Goal: Find specific page/section: Find specific page/section

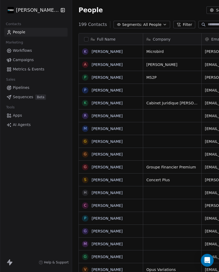
scroll to position [264, 222]
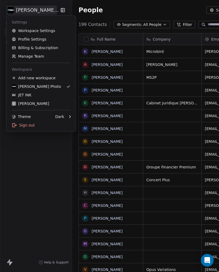
click at [21, 95] on div "JET INK" at bounding box center [22, 94] width 20 height 5
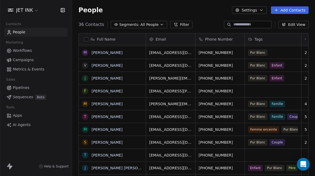
click at [110, 104] on link "[PERSON_NAME]" at bounding box center [107, 104] width 31 height 4
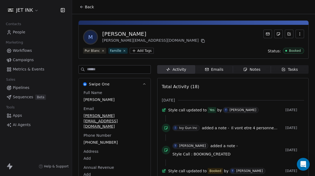
click at [219, 69] on div "Notes" at bounding box center [251, 70] width 17 height 6
